Goal: Navigation & Orientation: Find specific page/section

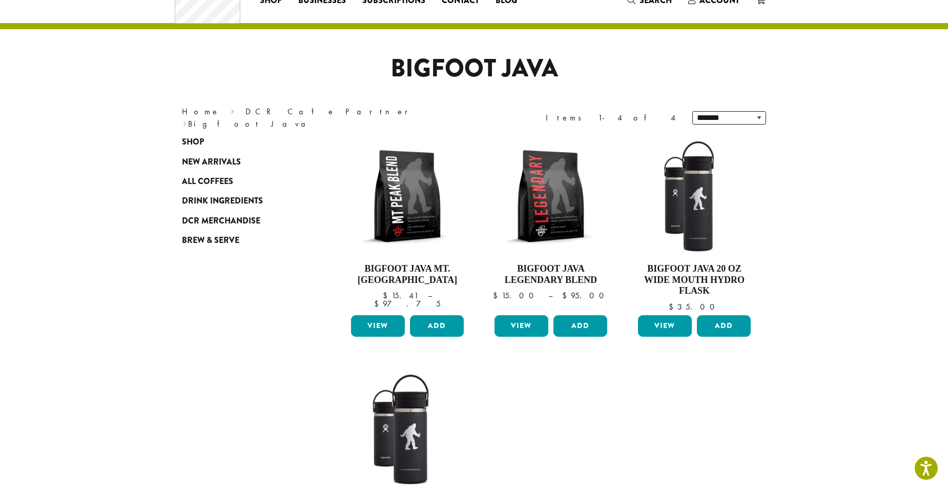
scroll to position [39, 0]
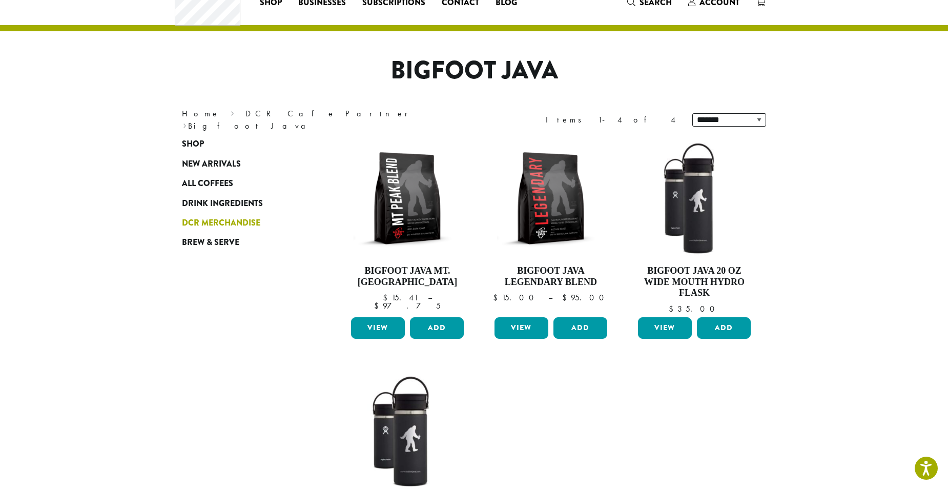
click at [222, 225] on span "DCR Merchandise" at bounding box center [221, 223] width 78 height 13
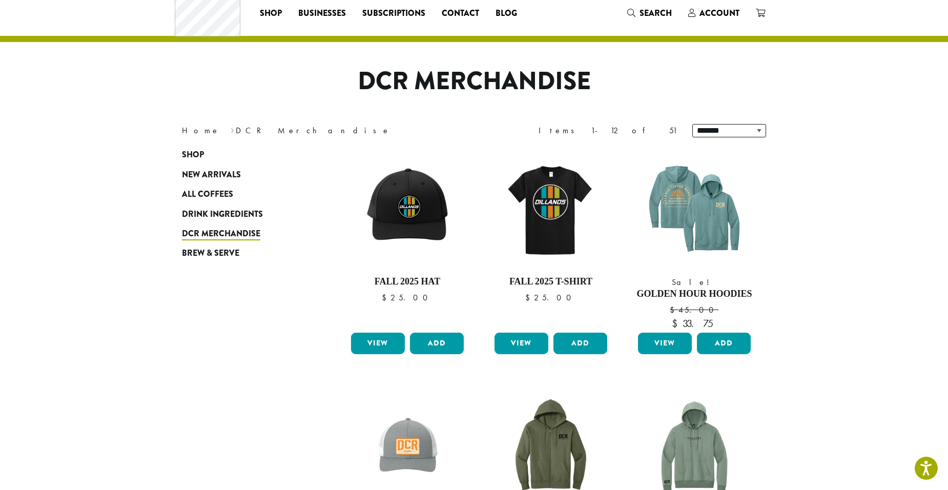
scroll to position [14, 0]
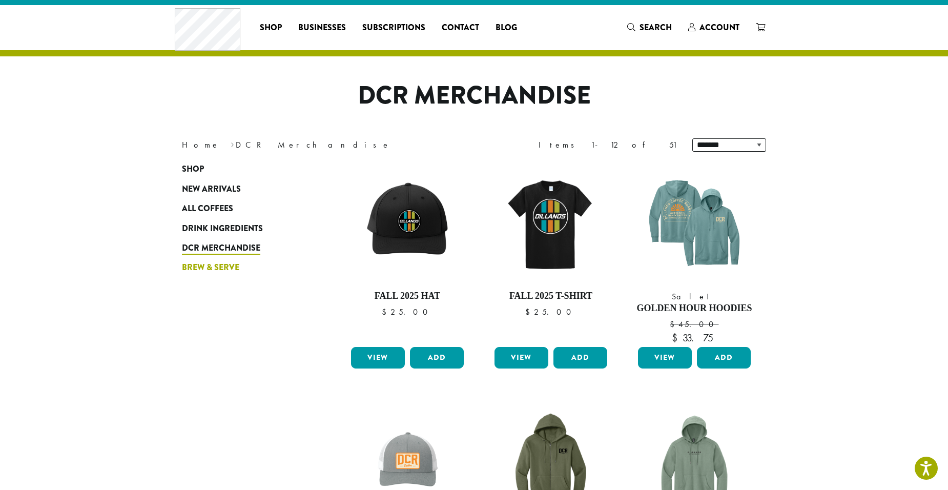
click at [202, 263] on span "Brew & Serve" at bounding box center [210, 267] width 57 height 13
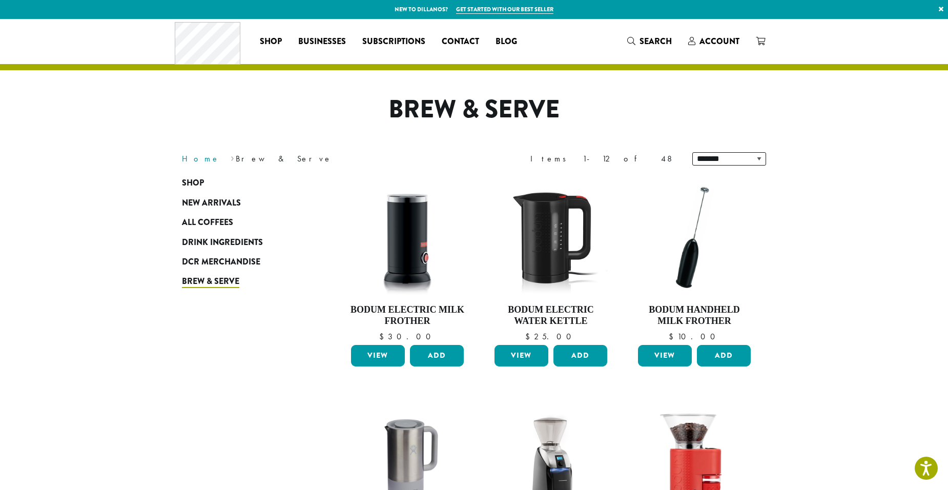
click at [184, 163] on link "Home" at bounding box center [201, 158] width 38 height 11
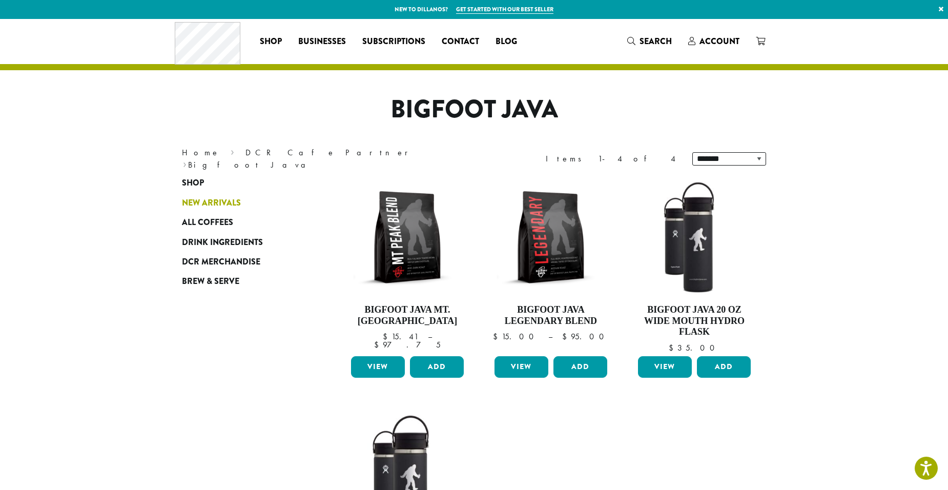
click at [194, 198] on span "New Arrivals" at bounding box center [211, 203] width 59 height 13
